Goal: Navigation & Orientation: Find specific page/section

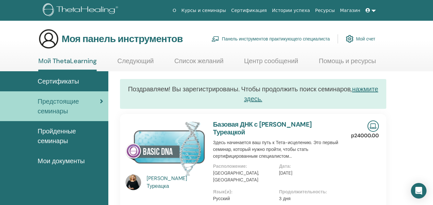
click at [363, 40] on font "Мой счет" at bounding box center [365, 39] width 19 height 6
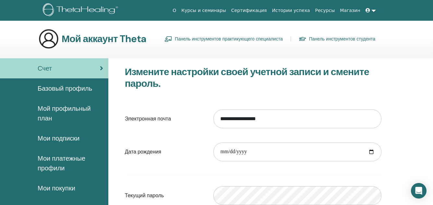
click at [304, 12] on font "Истории успеха" at bounding box center [291, 10] width 38 height 5
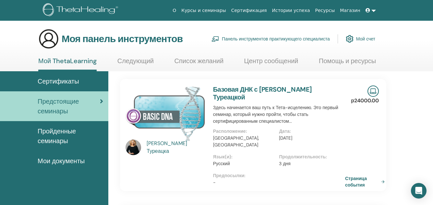
click at [59, 134] on font "Пройденные семинары" at bounding box center [57, 136] width 38 height 18
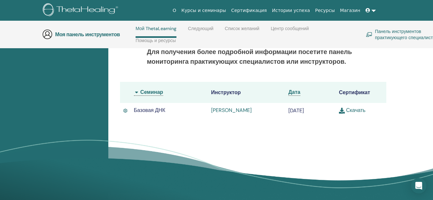
scroll to position [190, 0]
click at [243, 111] on font "Марина Анисимова" at bounding box center [231, 110] width 41 height 7
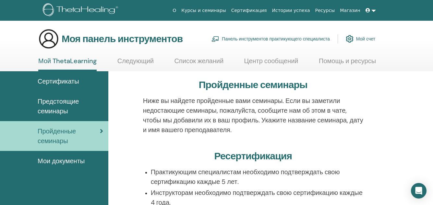
drag, startPoint x: 252, startPoint y: 132, endPoint x: 136, endPoint y: 101, distance: 119.9
click at [136, 101] on div "Ниже вы найдете пройденные вами семинары. Если вы заметили недостающие семинары…" at bounding box center [253, 119] width 276 height 47
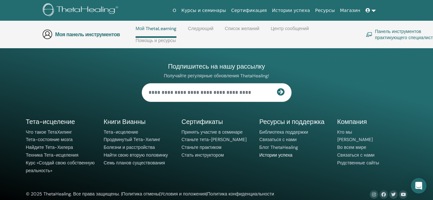
scroll to position [351, 0]
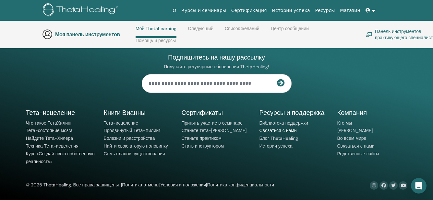
click at [280, 131] on font "Связаться с нами" at bounding box center [277, 131] width 37 height 6
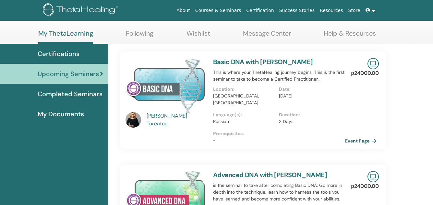
scroll to position [28, 0]
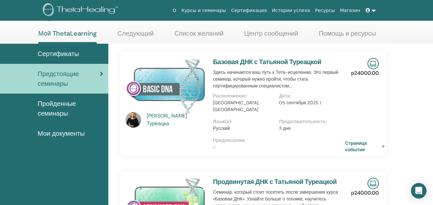
click at [68, 135] on font "Мои документы" at bounding box center [61, 133] width 47 height 8
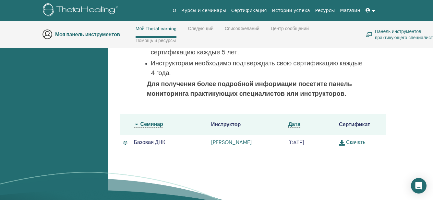
scroll to position [146, 0]
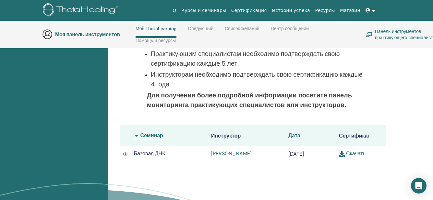
click at [135, 136] on th "Семинар" at bounding box center [169, 136] width 77 height 21
click at [137, 137] on th "Семинар" at bounding box center [169, 136] width 77 height 21
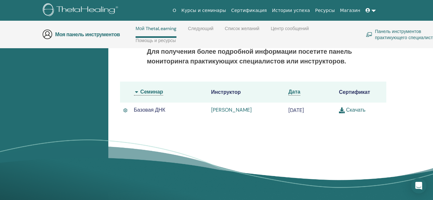
scroll to position [178, 0]
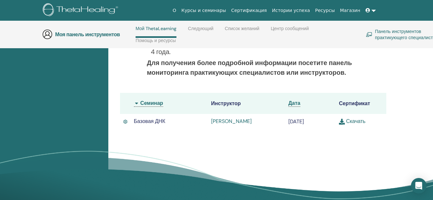
click at [137, 103] on th "Семинар" at bounding box center [169, 103] width 77 height 21
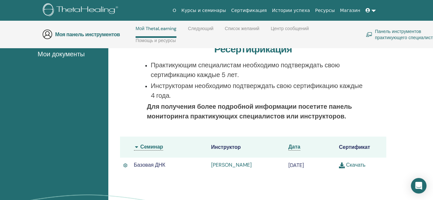
scroll to position [146, 0]
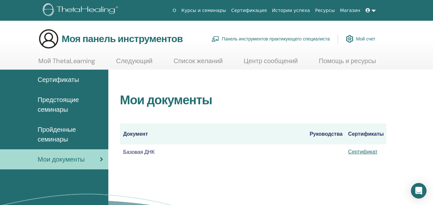
click at [54, 106] on font "Предстоящие семинары" at bounding box center [59, 105] width 42 height 18
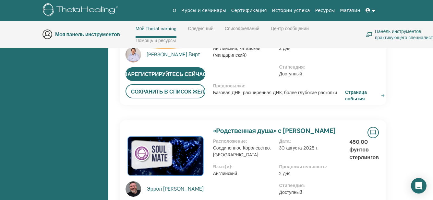
scroll to position [644, 0]
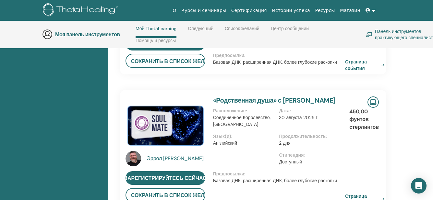
click at [391, 35] on font "Панель инструментов практикующего специалиста" at bounding box center [405, 35] width 60 height 12
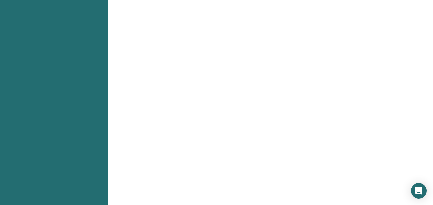
scroll to position [454, 0]
